Goal: Information Seeking & Learning: Understand process/instructions

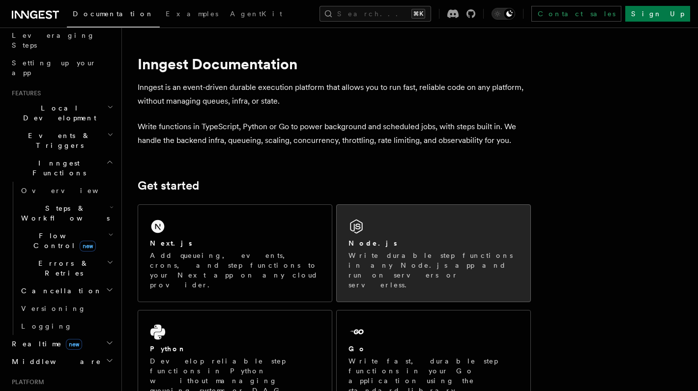
scroll to position [155, 0]
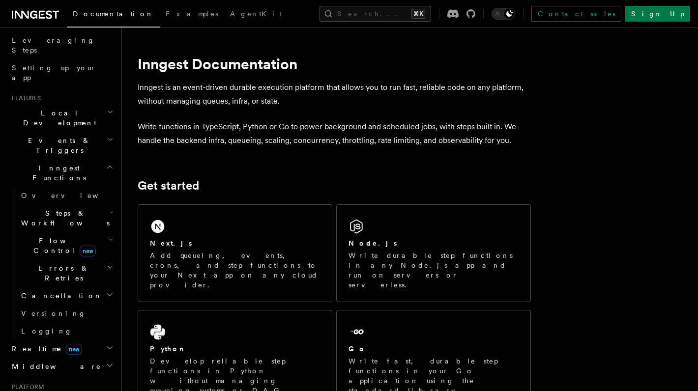
click at [110, 208] on icon "button" at bounding box center [112, 212] width 4 height 8
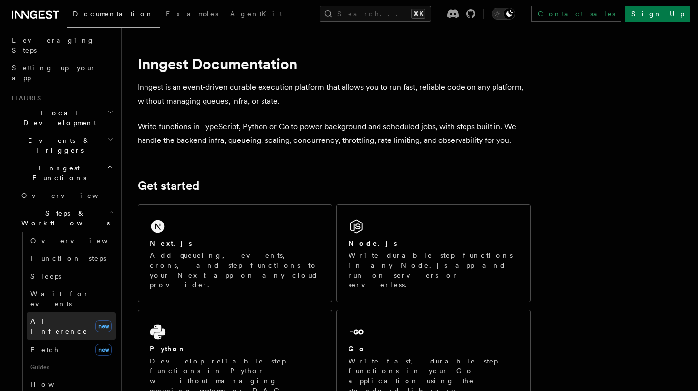
click at [55, 318] on span "AI Inference" at bounding box center [58, 327] width 57 height 18
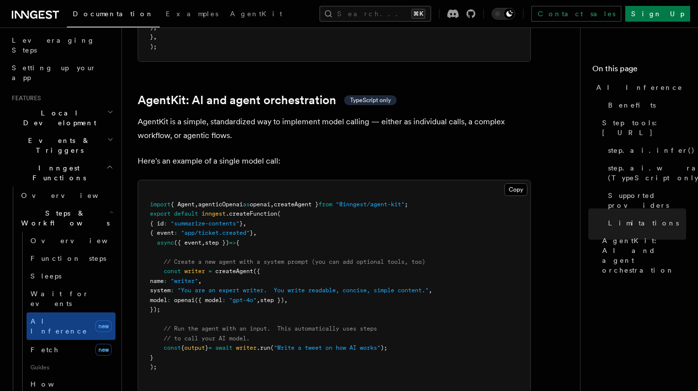
scroll to position [2838, 0]
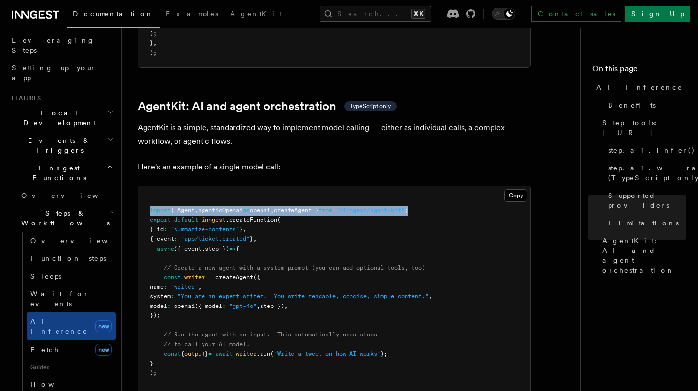
drag, startPoint x: 443, startPoint y: 168, endPoint x: 148, endPoint y: 166, distance: 295.0
click at [148, 186] on pre "import { Agent , agenticOpenai as openai , createAgent } from "@inngest/agent-k…" at bounding box center [334, 291] width 392 height 211
copy span "import { Agent , agenticOpenai as openai , createAgent } from "@inngest/agent-k…"
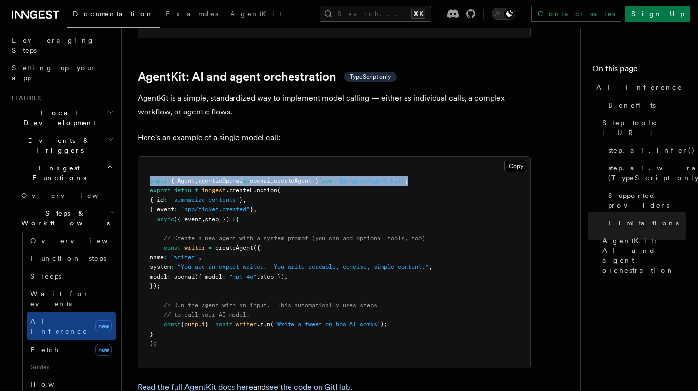
scroll to position [2869, 0]
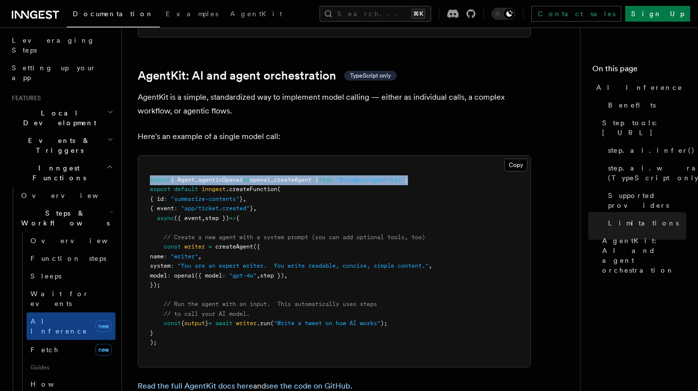
drag, startPoint x: 163, startPoint y: 205, endPoint x: 181, endPoint y: 241, distance: 40.5
click at [181, 241] on pre "import { Agent , agenticOpenai as openai , createAgent } from "@inngest/agent-k…" at bounding box center [334, 261] width 392 height 211
copy code "const writer = createAgent ({ name : "writer" , system : "You are an expert wri…"
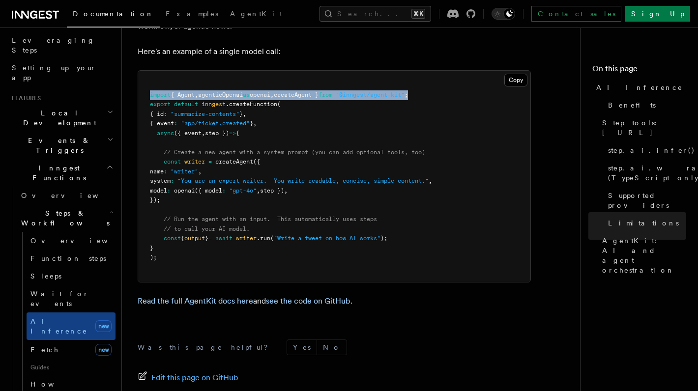
scroll to position [2959, 0]
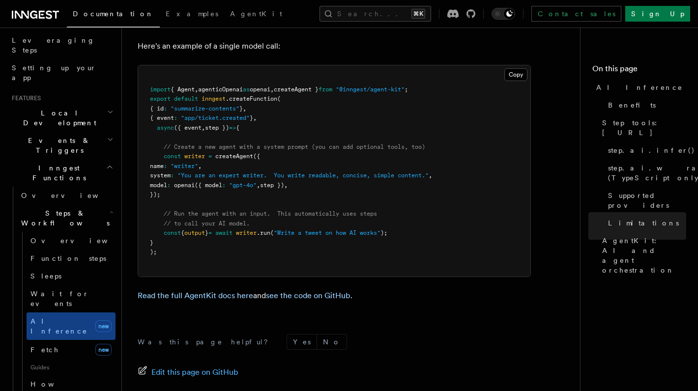
click at [278, 184] on pre "import { Agent , agenticOpenai as openai , createAgent } from "@inngest/agent-k…" at bounding box center [334, 170] width 392 height 211
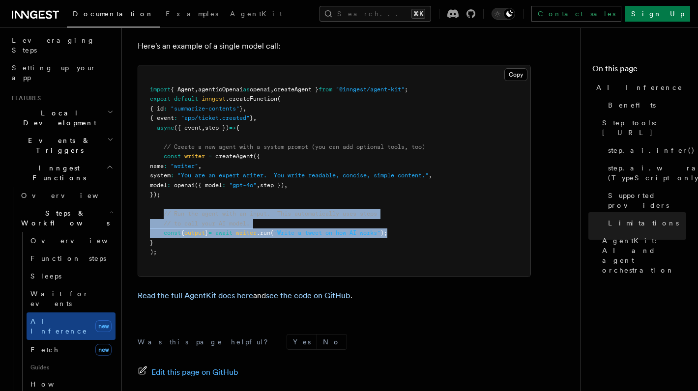
drag, startPoint x: 417, startPoint y: 189, endPoint x: 165, endPoint y: 173, distance: 252.7
click at [165, 173] on pre "import { Agent , agenticOpenai as openai , createAgent } from "@inngest/agent-k…" at bounding box center [334, 170] width 392 height 211
copy code "// Run the agent with an input. This automatically uses steps // to call your A…"
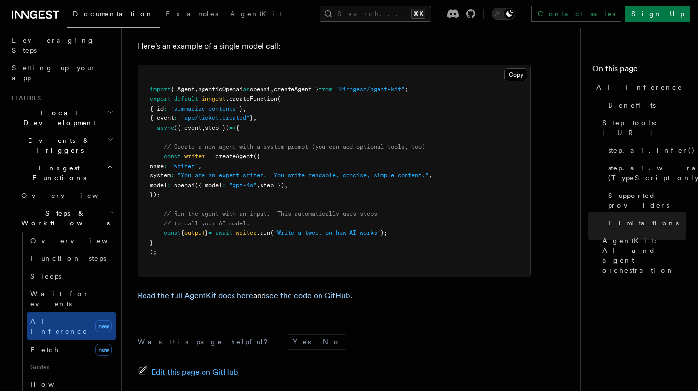
click at [301, 334] on form "Was this page helpful? Yes No" at bounding box center [334, 342] width 393 height 16
